Goal: Task Accomplishment & Management: Complete application form

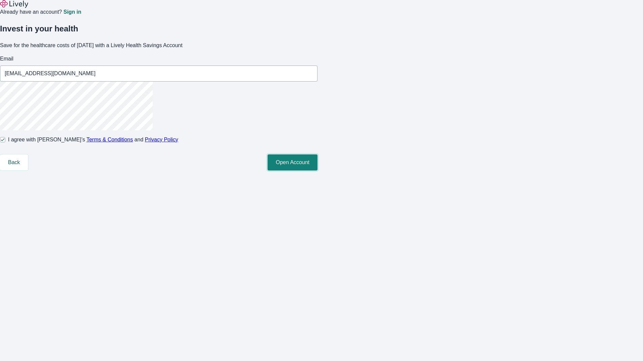
click at [317, 171] on button "Open Account" at bounding box center [292, 163] width 50 height 16
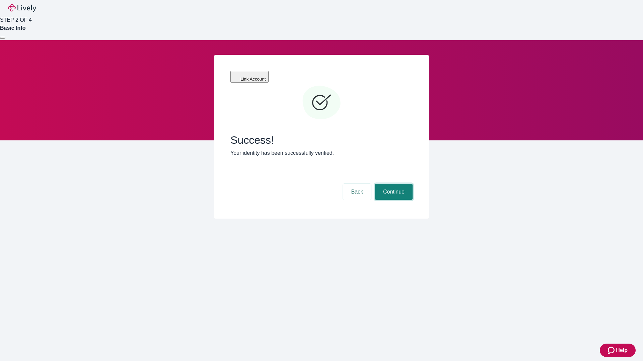
click at [393, 184] on button "Continue" at bounding box center [393, 192] width 37 height 16
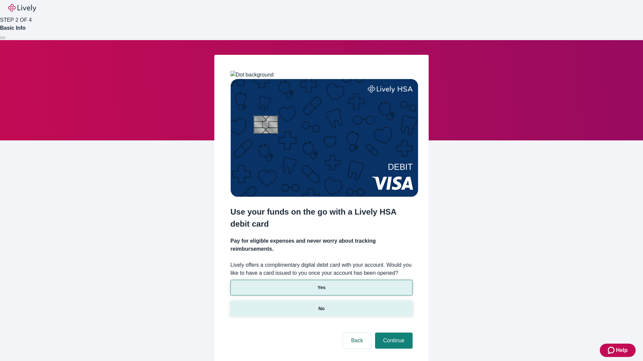
click at [321, 306] on p "No" at bounding box center [321, 309] width 6 height 7
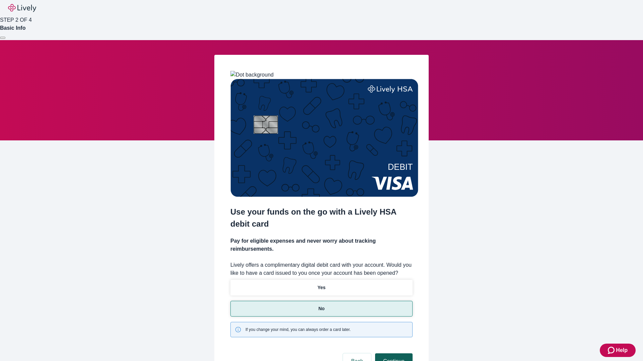
click at [393, 354] on button "Continue" at bounding box center [393, 362] width 37 height 16
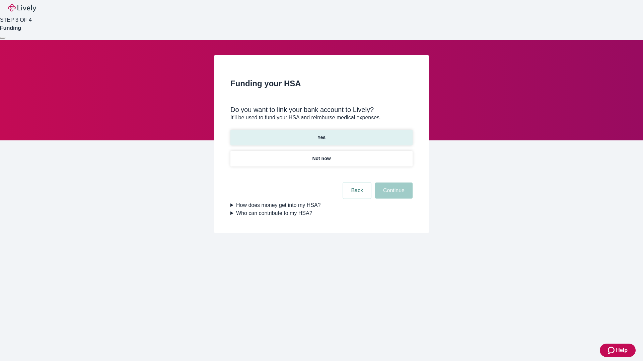
click at [321, 134] on p "Yes" at bounding box center [321, 137] width 8 height 7
click at [393, 183] on button "Continue" at bounding box center [393, 191] width 37 height 16
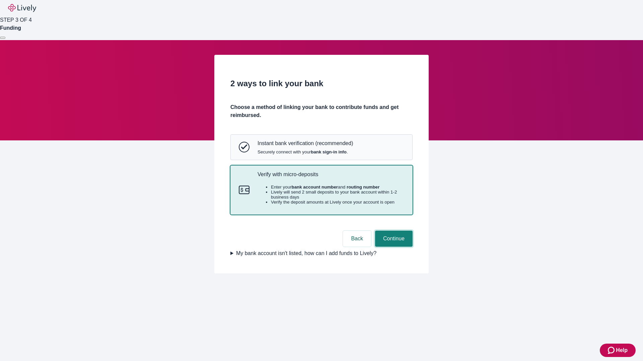
click at [393, 247] on button "Continue" at bounding box center [393, 239] width 37 height 16
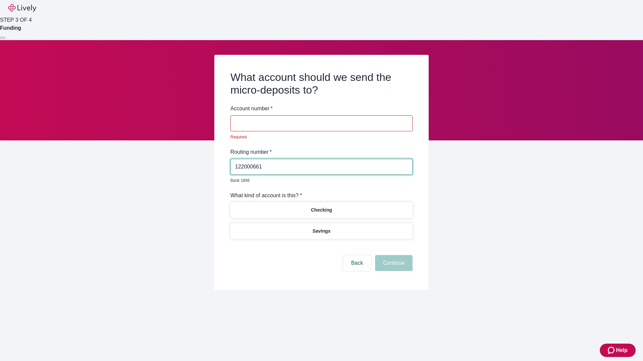
type input "122000661"
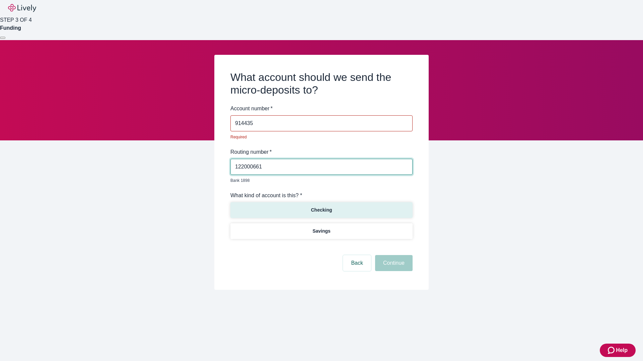
type input "914435"
click at [321, 207] on p "Checking" at bounding box center [321, 210] width 21 height 7
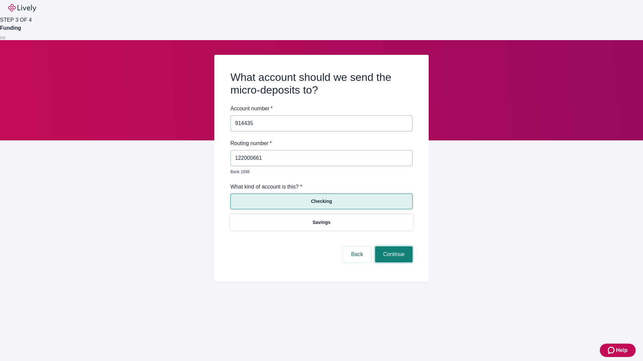
click at [393, 247] on button "Continue" at bounding box center [393, 255] width 37 height 16
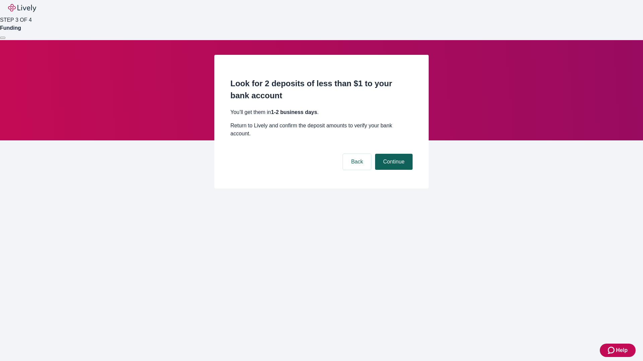
click at [393, 154] on button "Continue" at bounding box center [393, 162] width 37 height 16
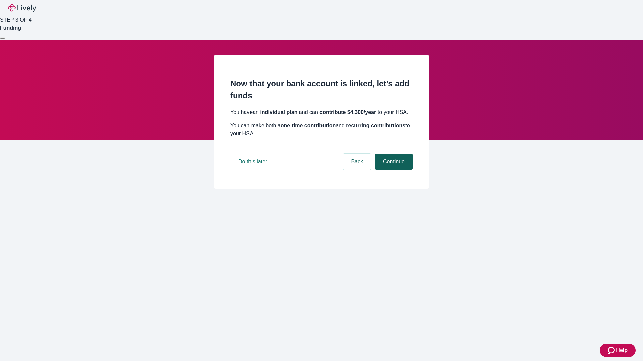
click at [393, 170] on button "Continue" at bounding box center [393, 162] width 37 height 16
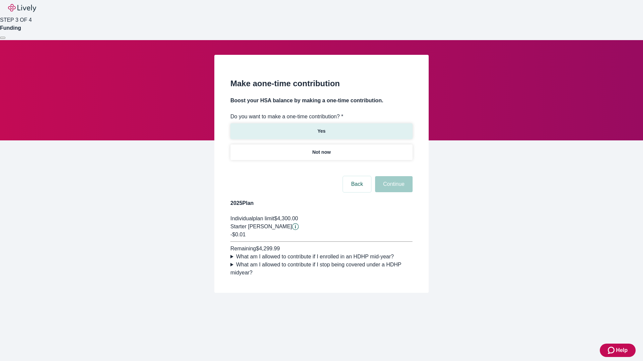
click at [321, 128] on p "Yes" at bounding box center [321, 131] width 8 height 7
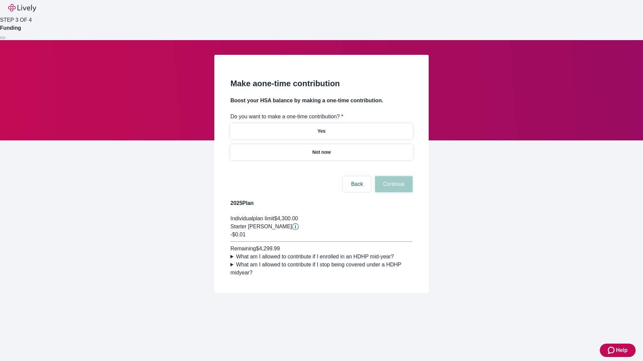
click at [393, 192] on button "Continue" at bounding box center [393, 184] width 37 height 16
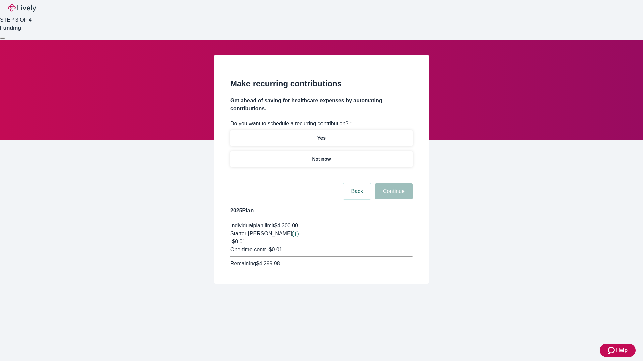
click at [321, 156] on p "Not now" at bounding box center [321, 159] width 18 height 7
click at [393, 183] on button "Continue" at bounding box center [393, 191] width 37 height 16
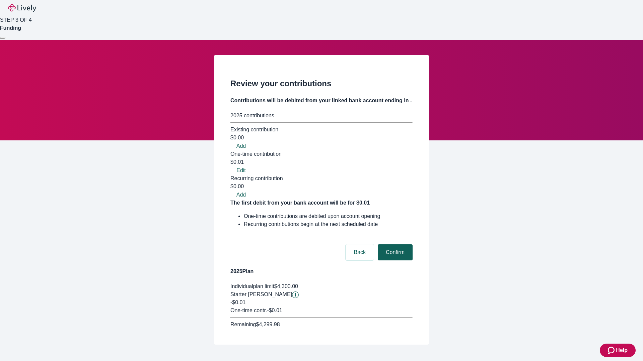
click at [394, 245] on button "Confirm" at bounding box center [395, 253] width 35 height 16
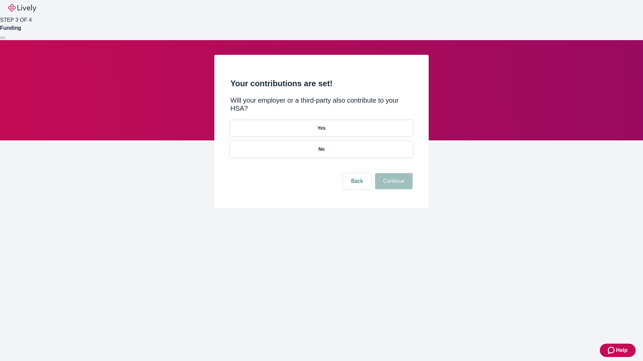
click at [321, 146] on p "No" at bounding box center [321, 149] width 6 height 7
click at [393, 173] on button "Continue" at bounding box center [393, 181] width 37 height 16
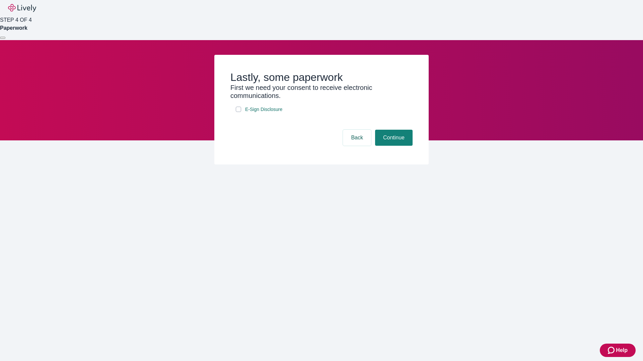
click at [238, 112] on input "E-Sign Disclosure" at bounding box center [238, 109] width 5 height 5
checkbox input "true"
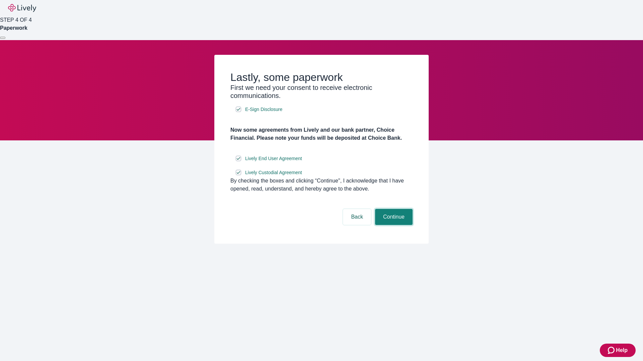
click at [393, 225] on button "Continue" at bounding box center [393, 217] width 37 height 16
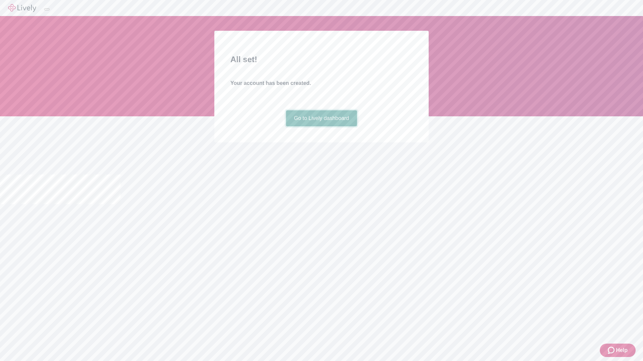
click at [321, 127] on link "Go to Lively dashboard" at bounding box center [321, 118] width 71 height 16
